Goal: Task Accomplishment & Management: Use online tool/utility

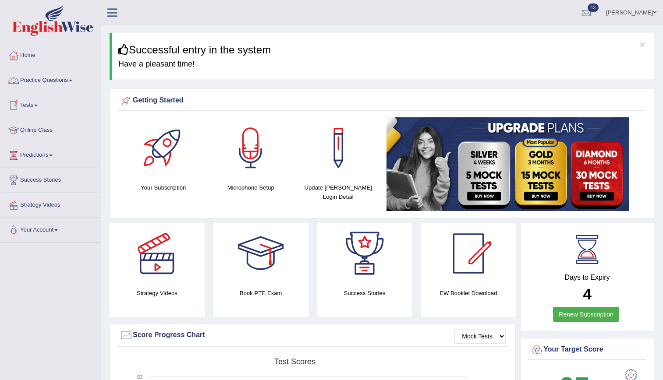
click at [24, 105] on link "Tests" at bounding box center [50, 104] width 100 height 22
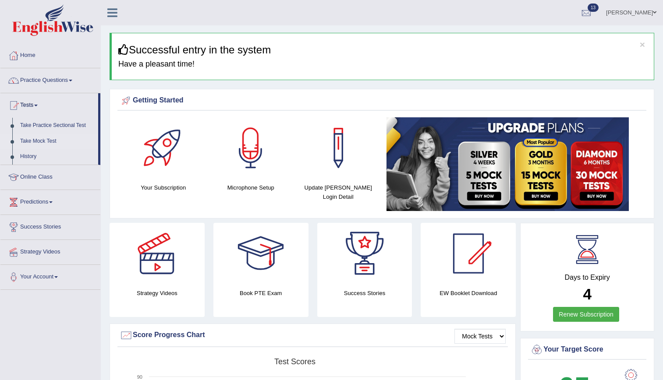
click at [37, 141] on link "Take Mock Test" at bounding box center [57, 142] width 82 height 16
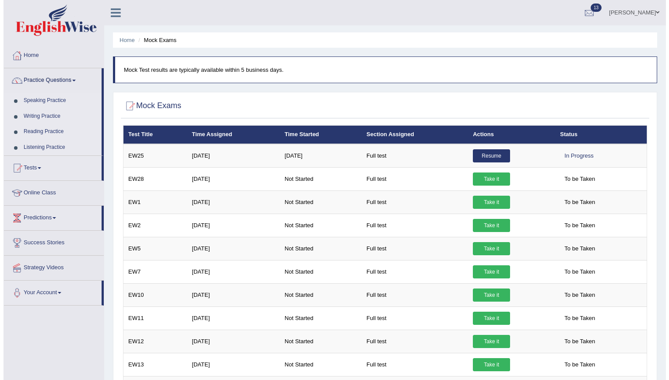
scroll to position [413, 0]
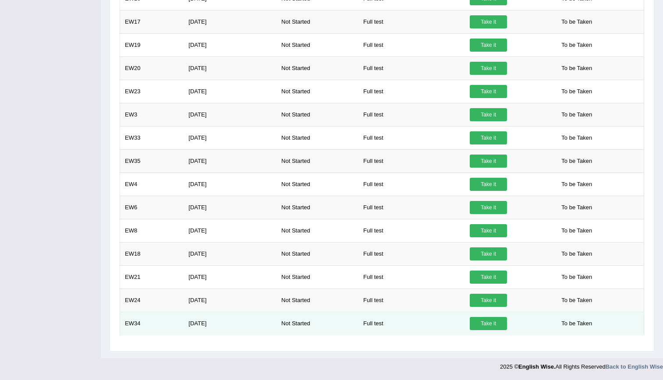
click at [487, 328] on link "Take it" at bounding box center [487, 323] width 37 height 13
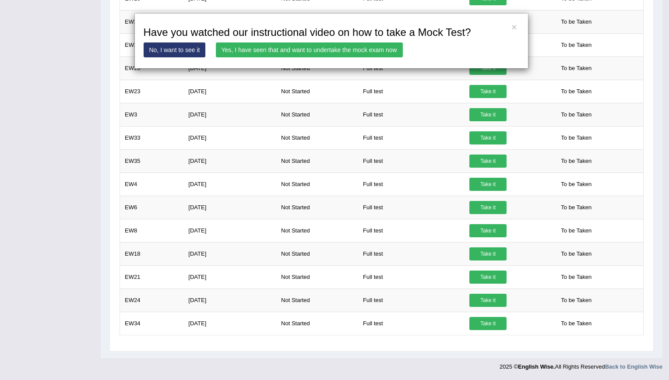
click at [321, 53] on link "Yes, I have seen that and want to undertake the mock exam now" at bounding box center [309, 49] width 187 height 15
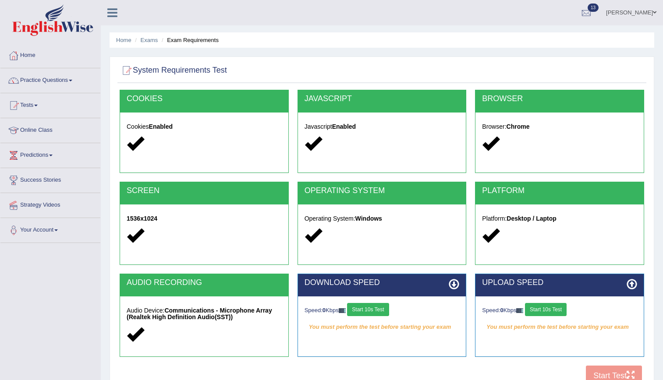
scroll to position [80, 0]
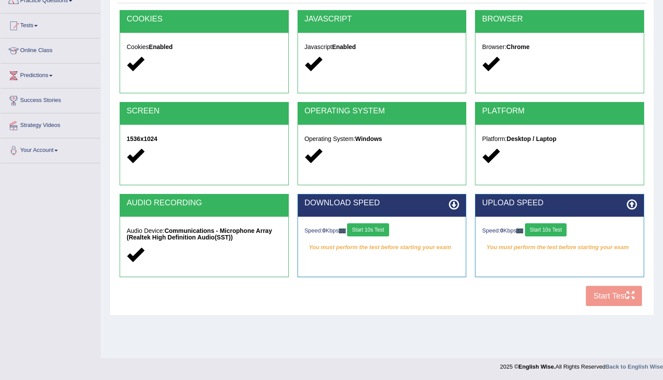
click at [379, 227] on button "Start 10s Test" at bounding box center [368, 229] width 42 height 13
click at [540, 232] on button "Start 10s Test" at bounding box center [546, 229] width 42 height 13
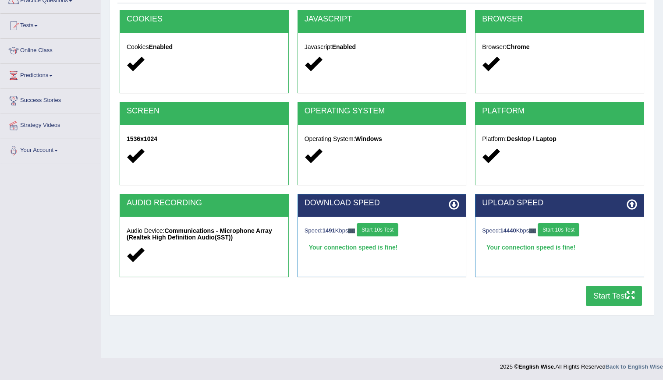
click at [599, 291] on button "Start Test" at bounding box center [614, 296] width 56 height 20
